Goal: Task Accomplishment & Management: Manage account settings

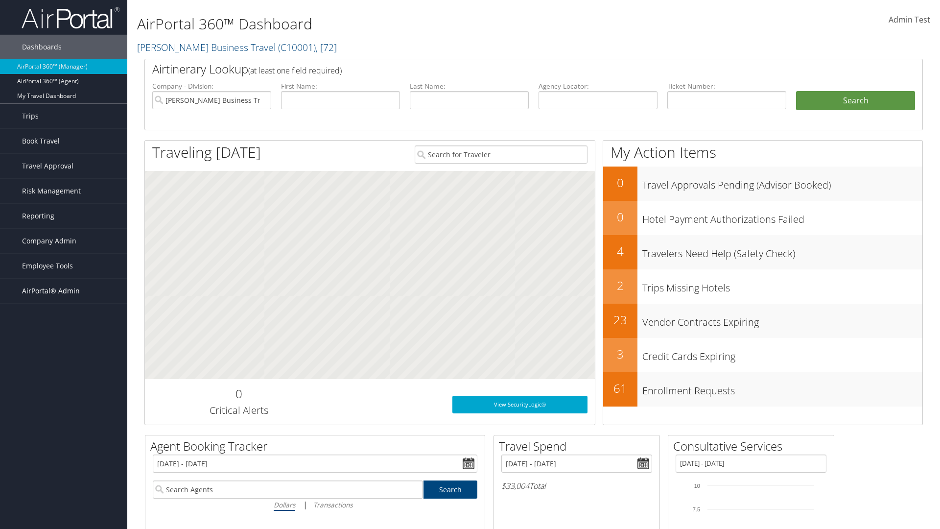
click at [64, 291] on span "AirPortal® Admin" at bounding box center [51, 291] width 58 height 24
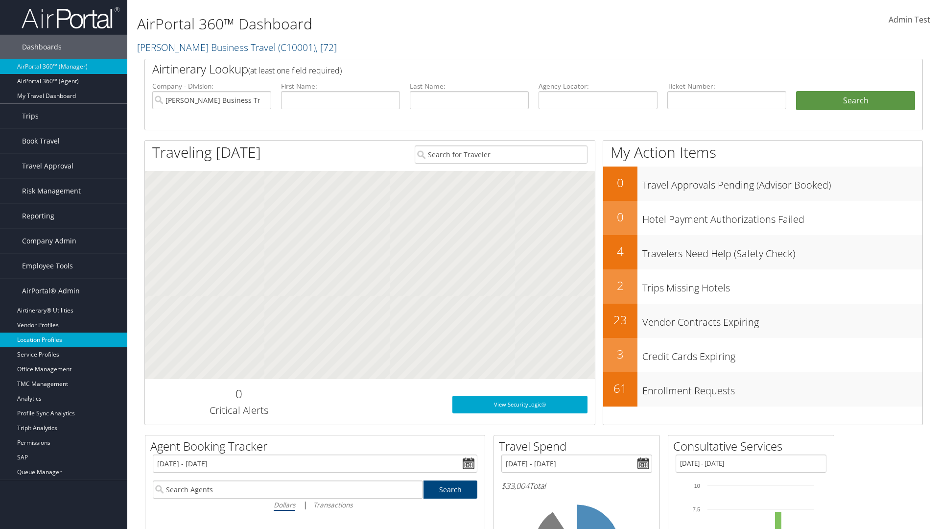
click at [64, 340] on link "Location Profiles" at bounding box center [63, 340] width 127 height 15
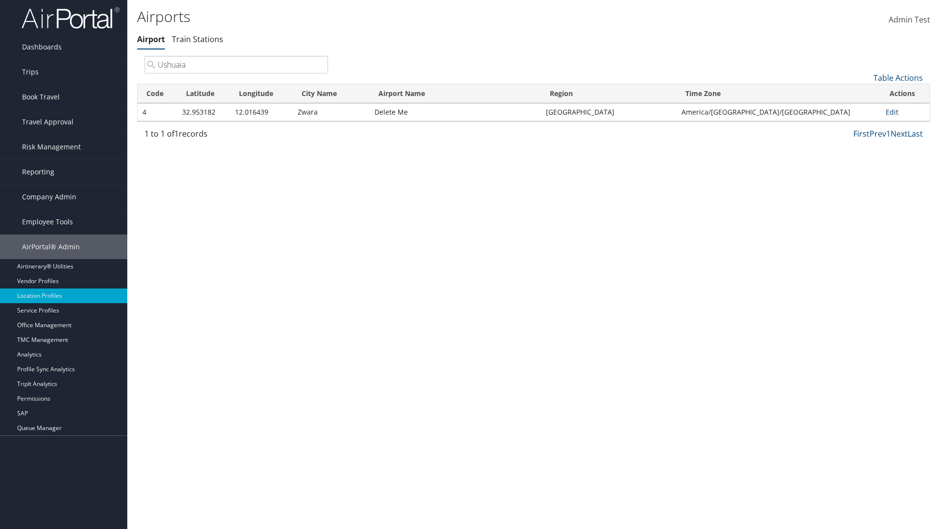
type input "Ushuaia"
click at [889, 112] on link "Edit" at bounding box center [892, 111] width 13 height 9
select select "26656"
select select "69"
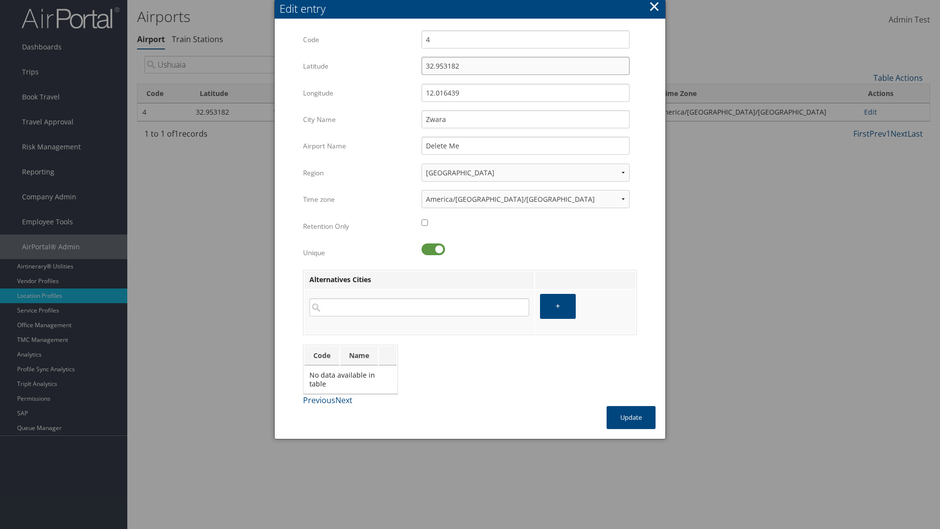
click at [525, 66] on input "32.953182" at bounding box center [526, 66] width 208 height 18
type input "95.323182"
click at [525, 93] on input "12.016439" at bounding box center [526, 93] width 208 height 18
type input "16.120439"
click at [525, 119] on input "Zwara" at bounding box center [526, 119] width 208 height 18
